Goal: Transaction & Acquisition: Book appointment/travel/reservation

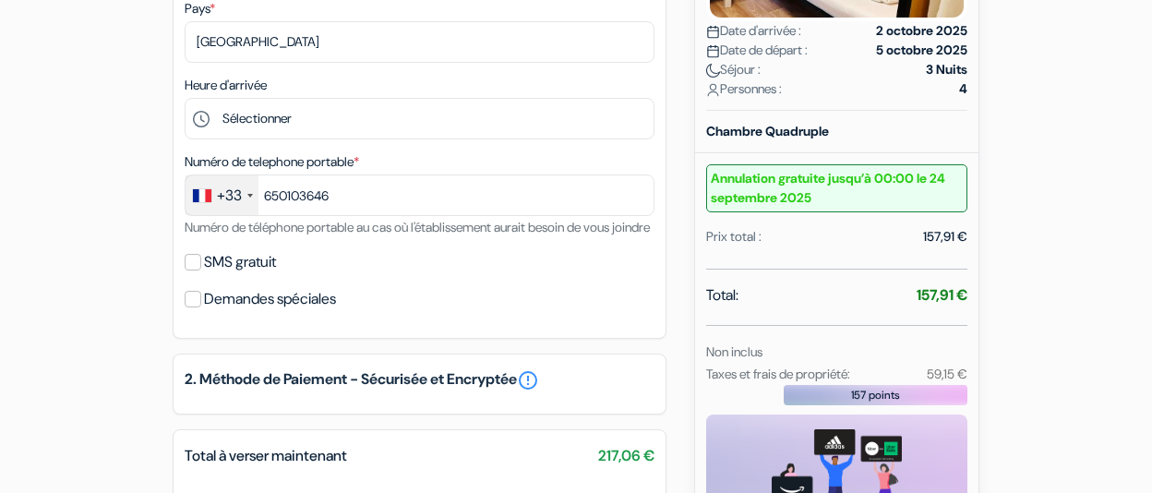
type input "6 50 10 36 46"
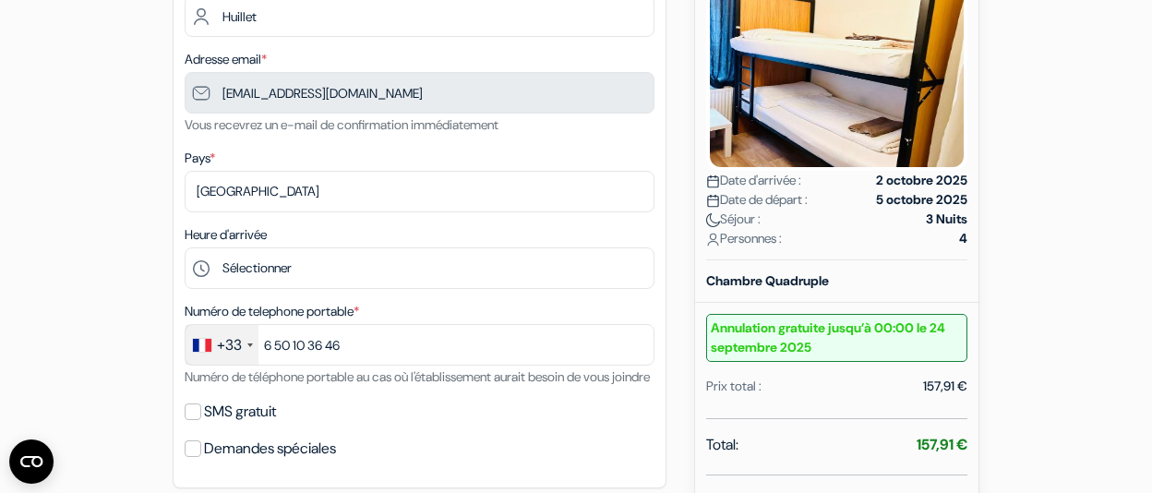
scroll to position [334, 0]
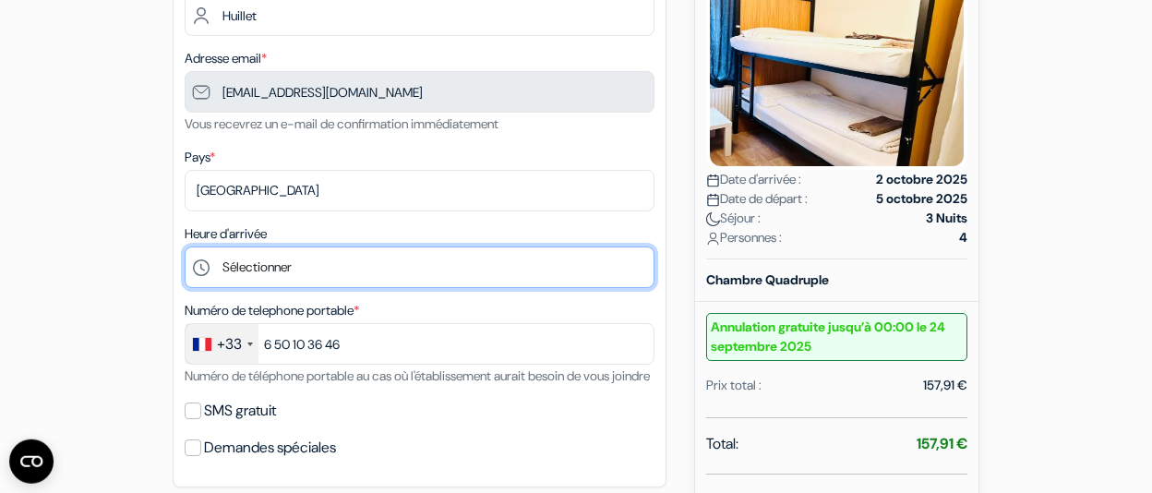
click at [185, 246] on select "Sélectionner 16:00 17:00 18:00 19:00 20:00 21:00 22:00 23:00 0:00" at bounding box center [420, 267] width 470 height 42
select select "16"
click option "16:00" at bounding box center [0, 0] width 0 height 0
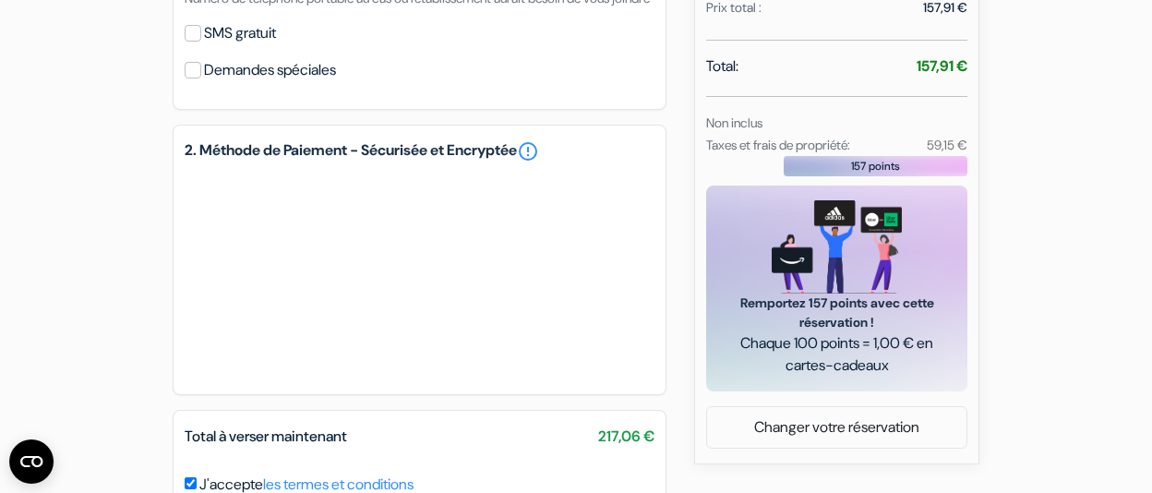
scroll to position [835, 0]
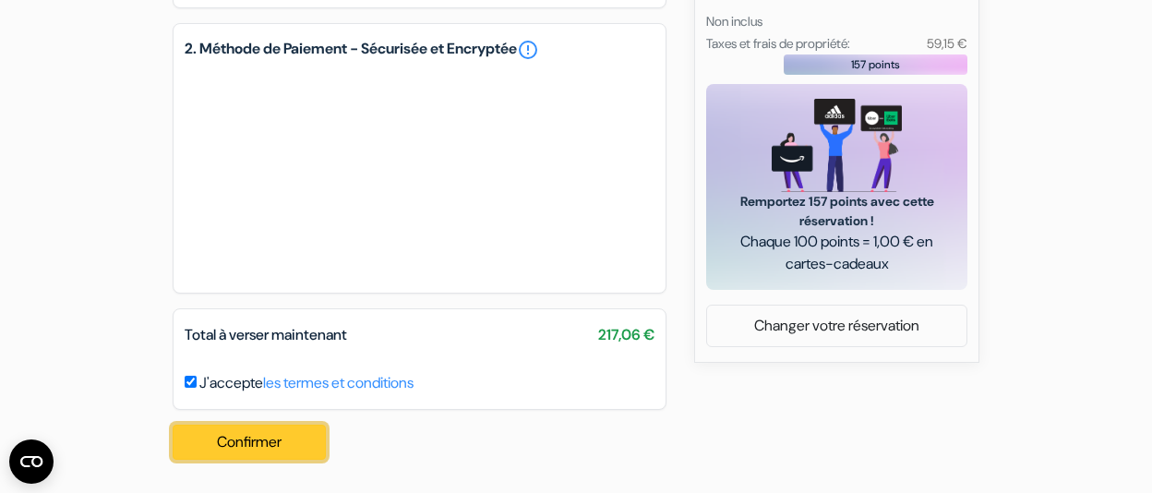
click at [294, 433] on button "Confirmer Loading..." at bounding box center [249, 442] width 153 height 35
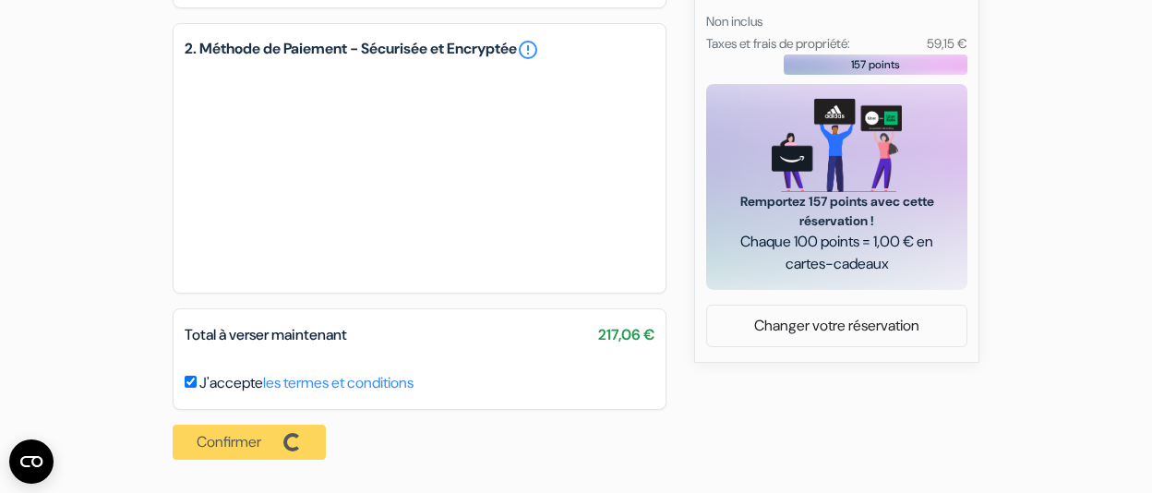
scroll to position [650, 0]
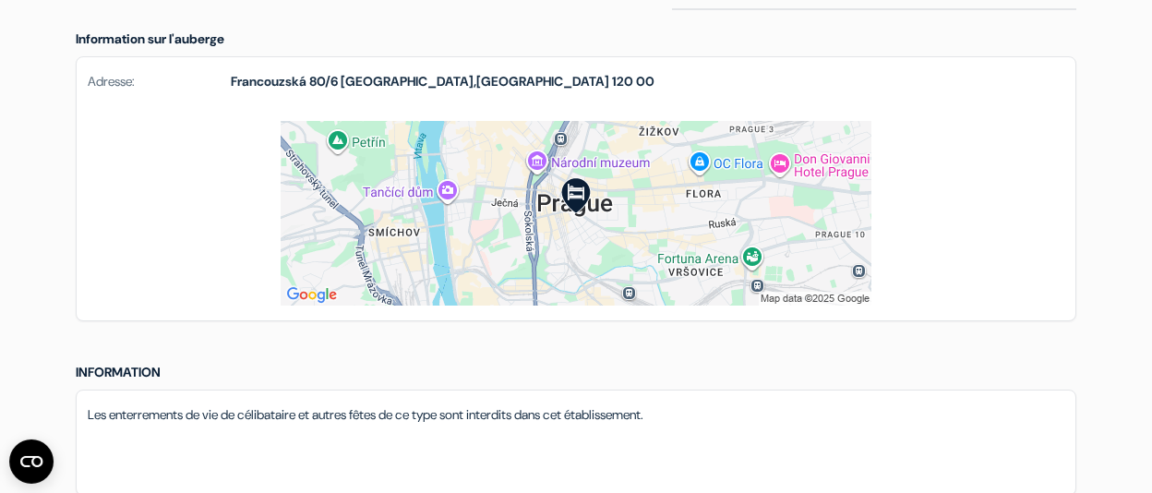
scroll to position [1108, 0]
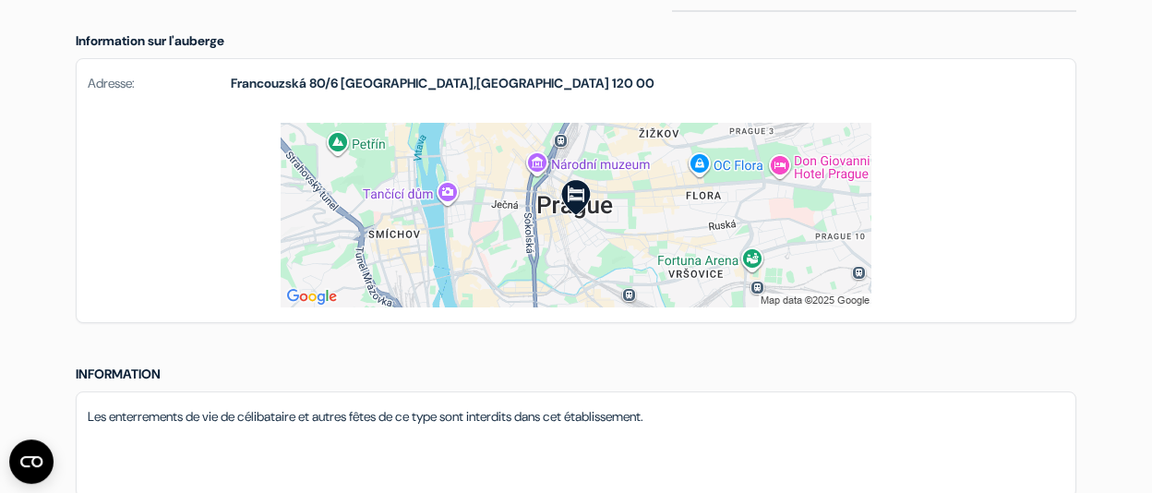
click at [639, 205] on img at bounding box center [576, 215] width 591 height 185
